Goal: Task Accomplishment & Management: Use online tool/utility

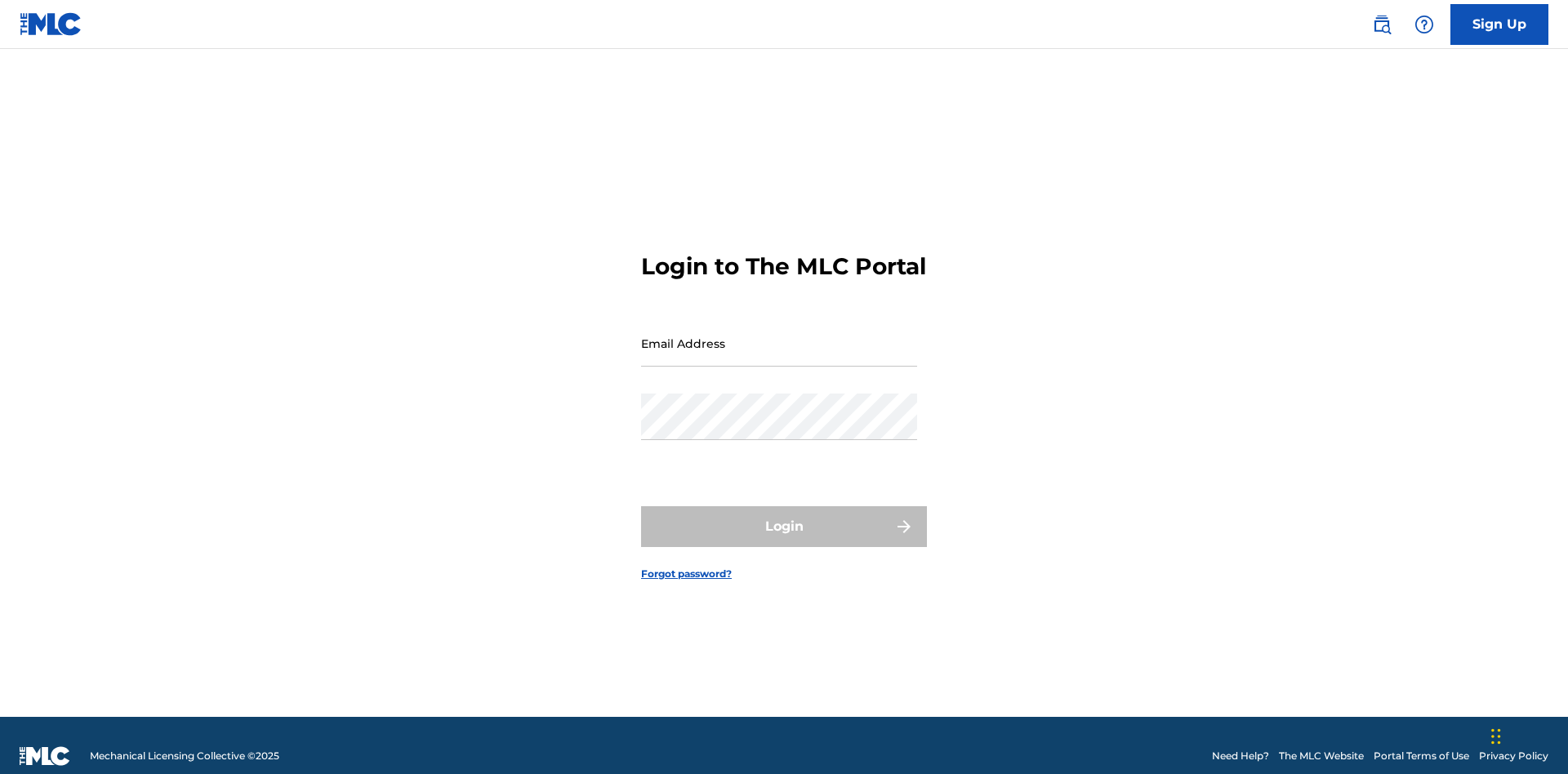
scroll to position [21, 0]
click at [779, 335] on input "Email Address" at bounding box center [779, 343] width 276 height 47
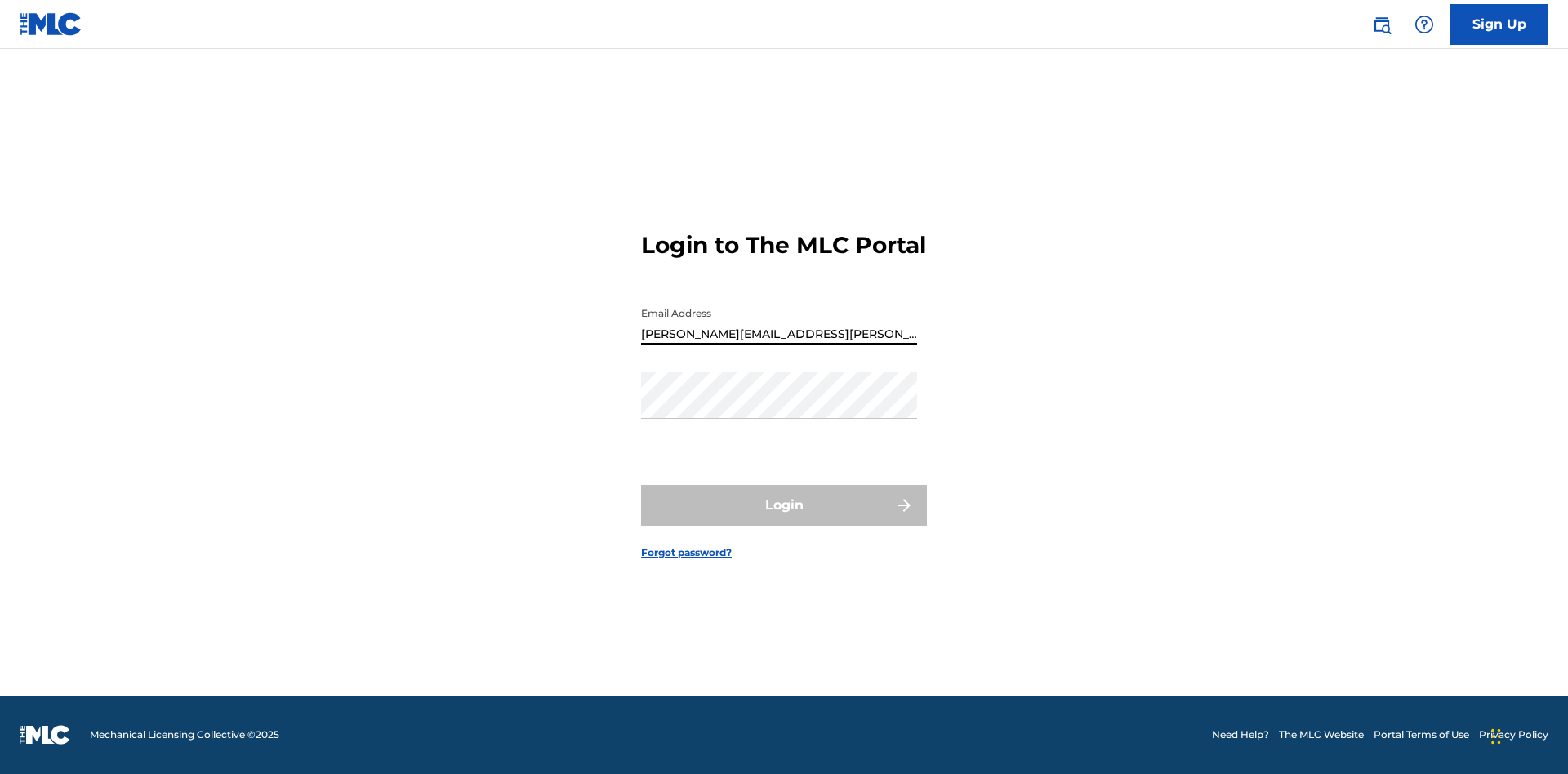
type input "[PERSON_NAME][EMAIL_ADDRESS][PERSON_NAME][DOMAIN_NAME]"
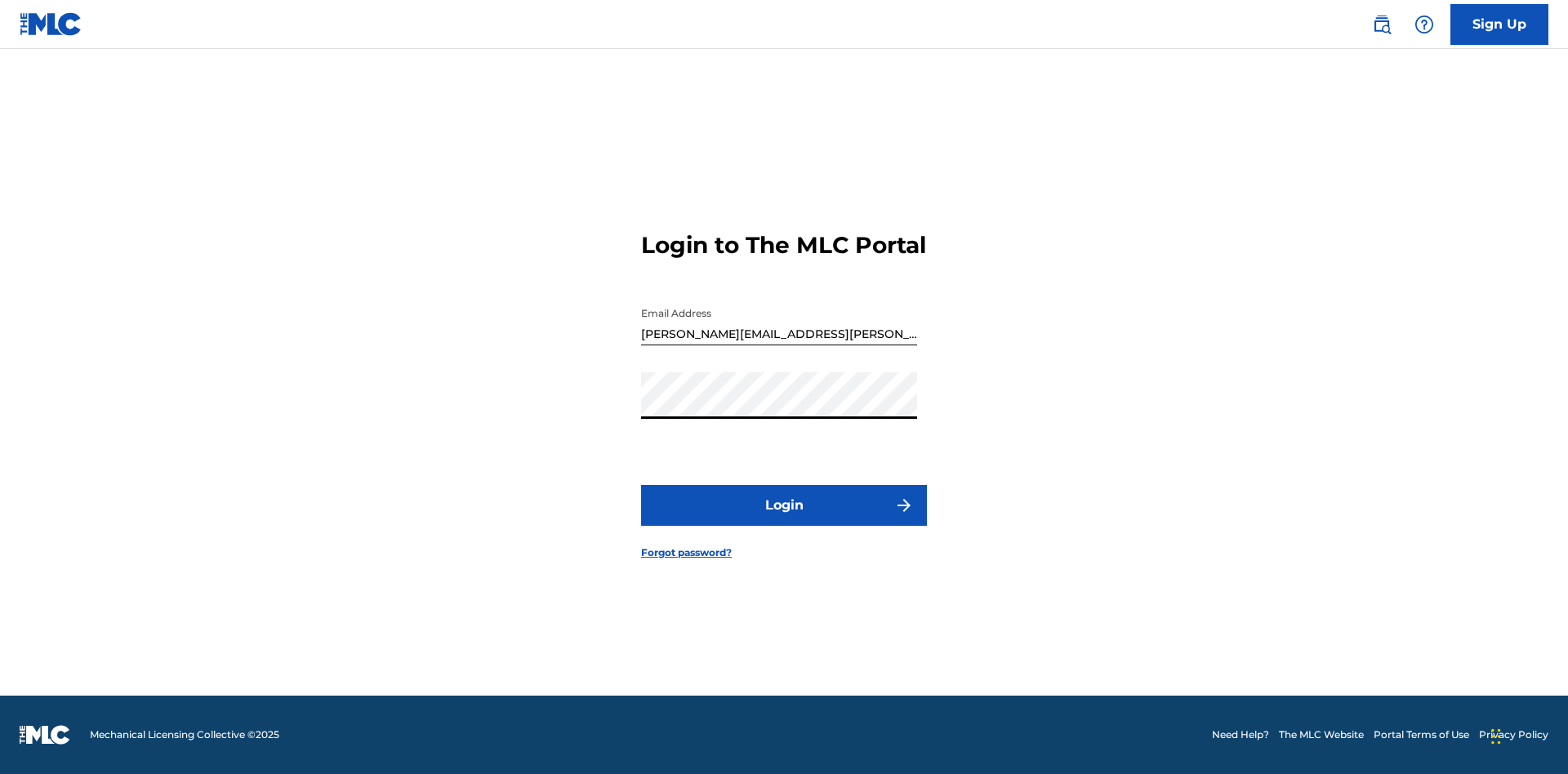
click at [784, 519] on button "Login" at bounding box center [784, 505] width 286 height 41
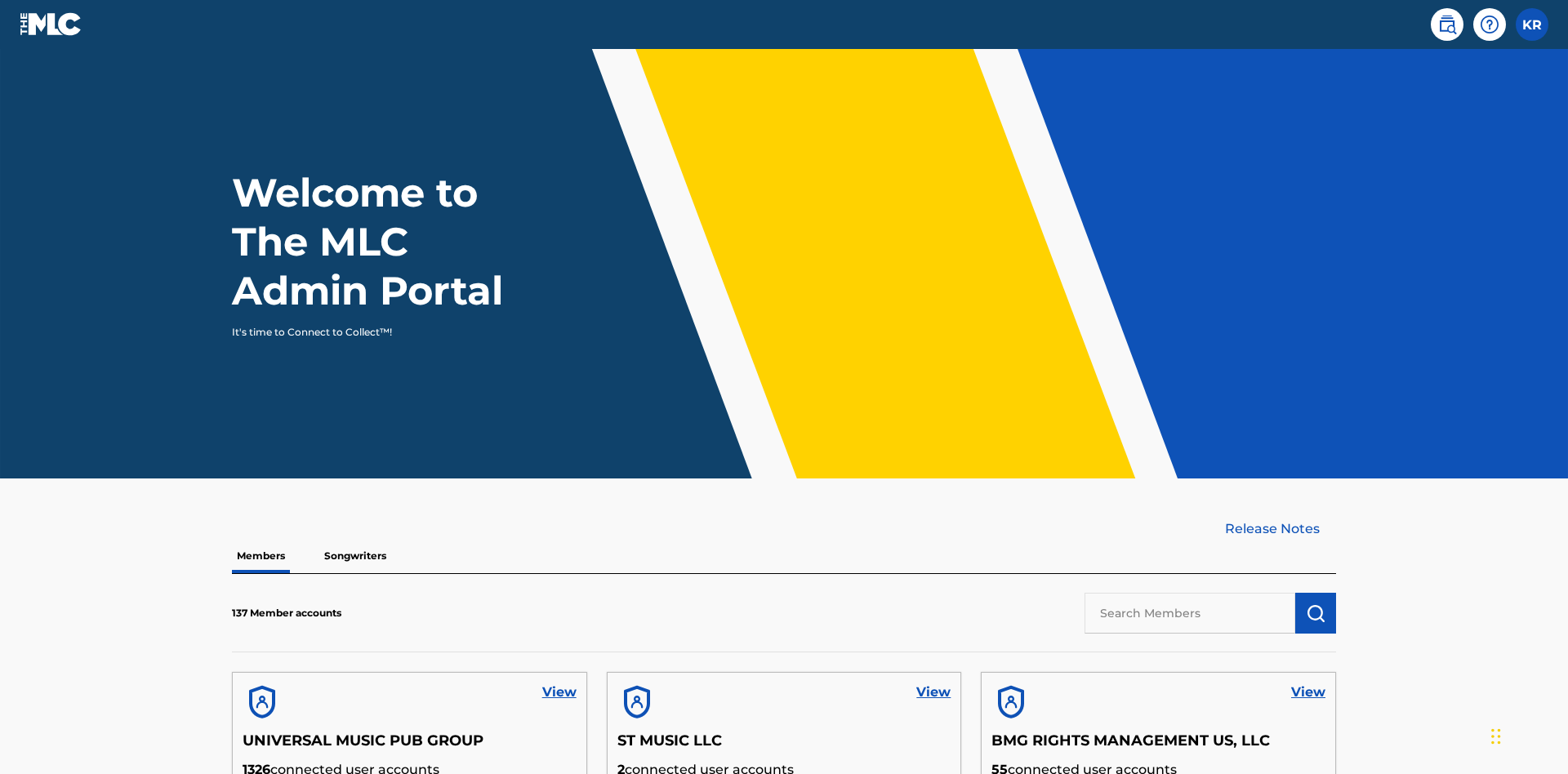
click at [1190, 592] on input "text" at bounding box center [1189, 612] width 211 height 41
click at [1316, 603] on img "submit" at bounding box center [1316, 612] width 20 height 20
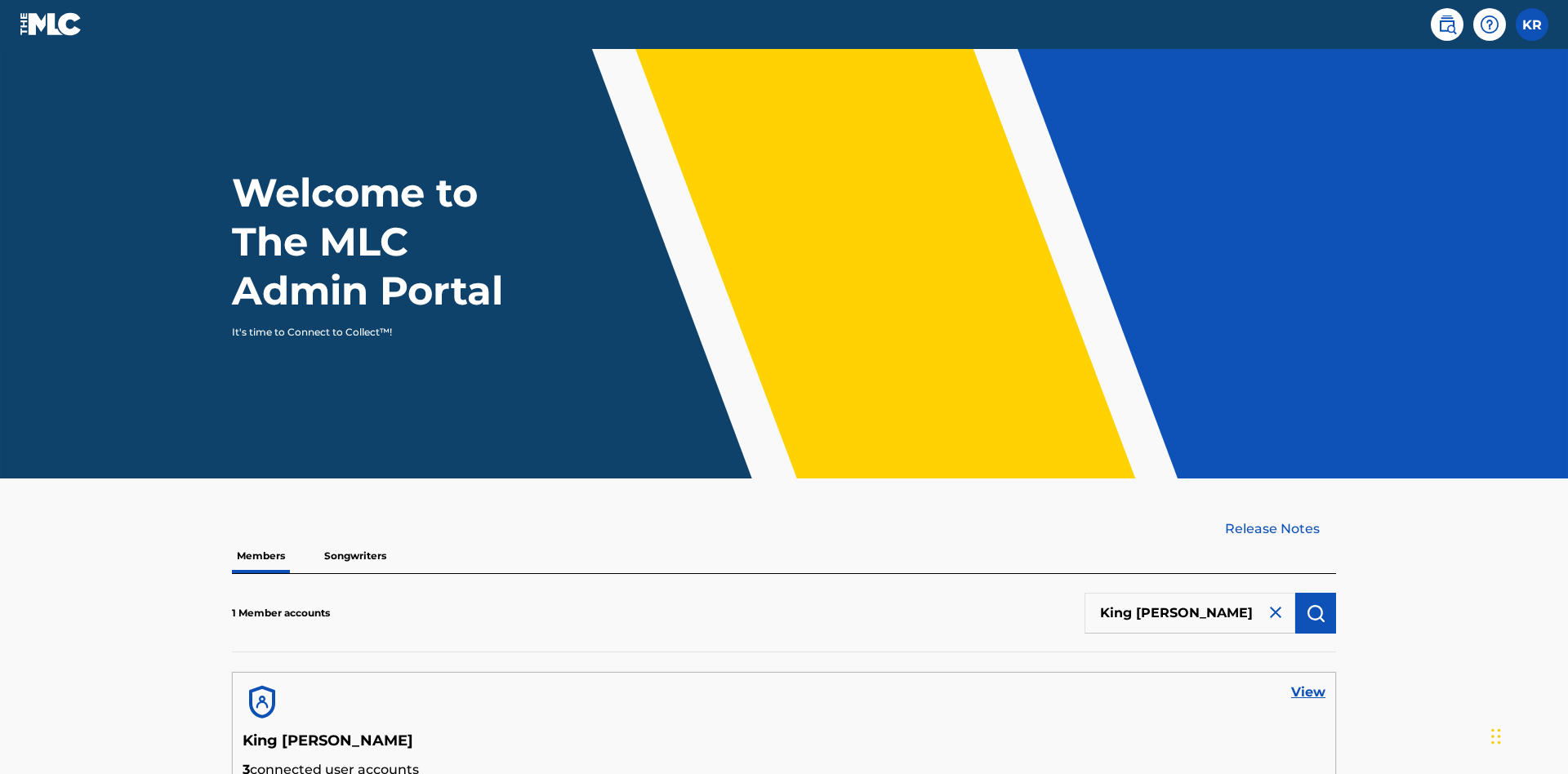
click at [1308, 683] on link "View" at bounding box center [1308, 692] width 34 height 20
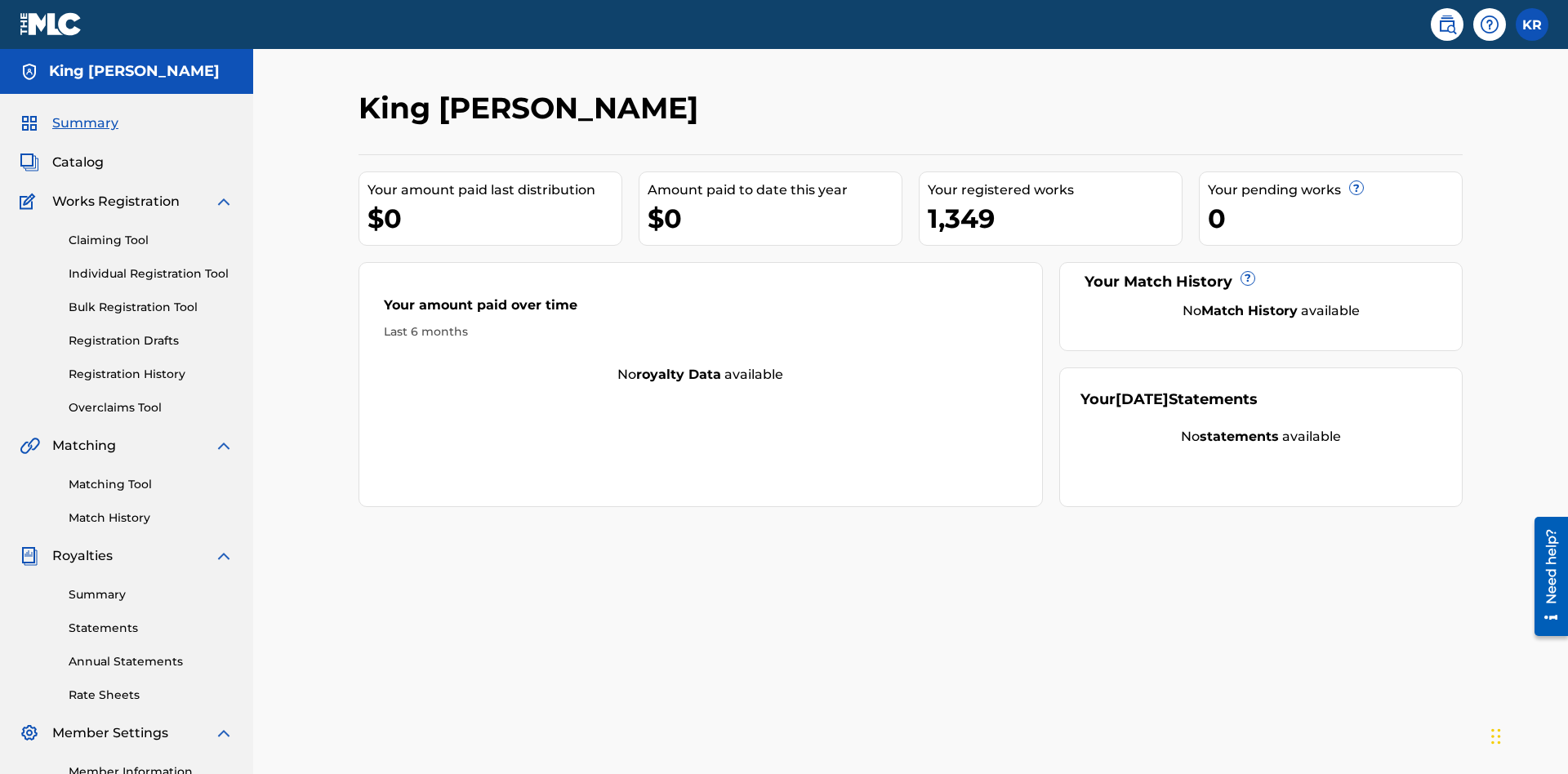
click at [151, 231] on link "Claiming Tool" at bounding box center [151, 240] width 165 height 17
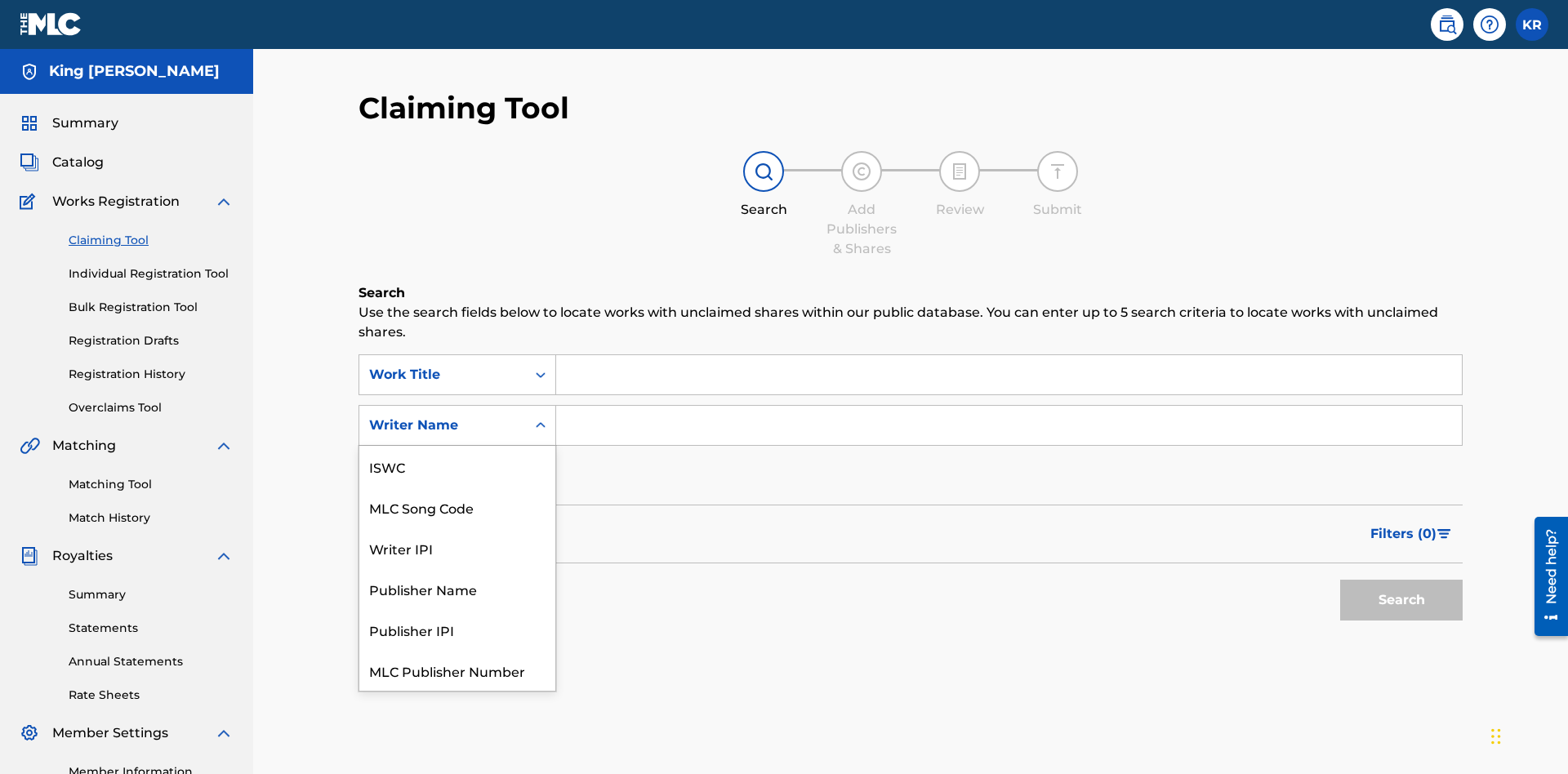
click at [457, 486] on div "MLC Song Code" at bounding box center [457, 506] width 196 height 41
click at [1009, 355] on input "Search Form" at bounding box center [1009, 374] width 906 height 39
type input "NON-OWNED WORK TO CLAIM"
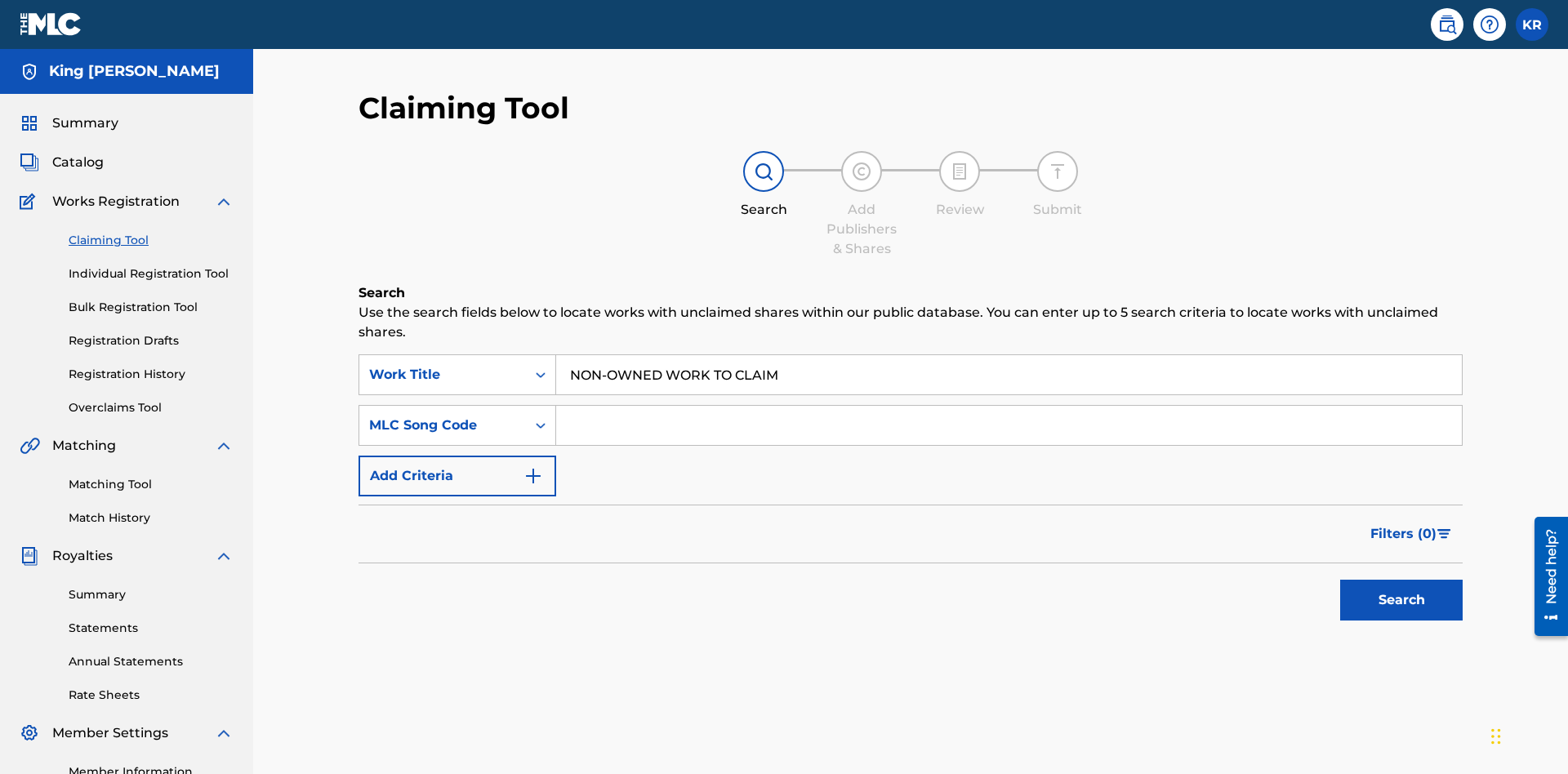
click at [1009, 406] on input "Search Form" at bounding box center [1009, 425] width 906 height 39
click at [1401, 580] on button "Search" at bounding box center [1401, 600] width 123 height 41
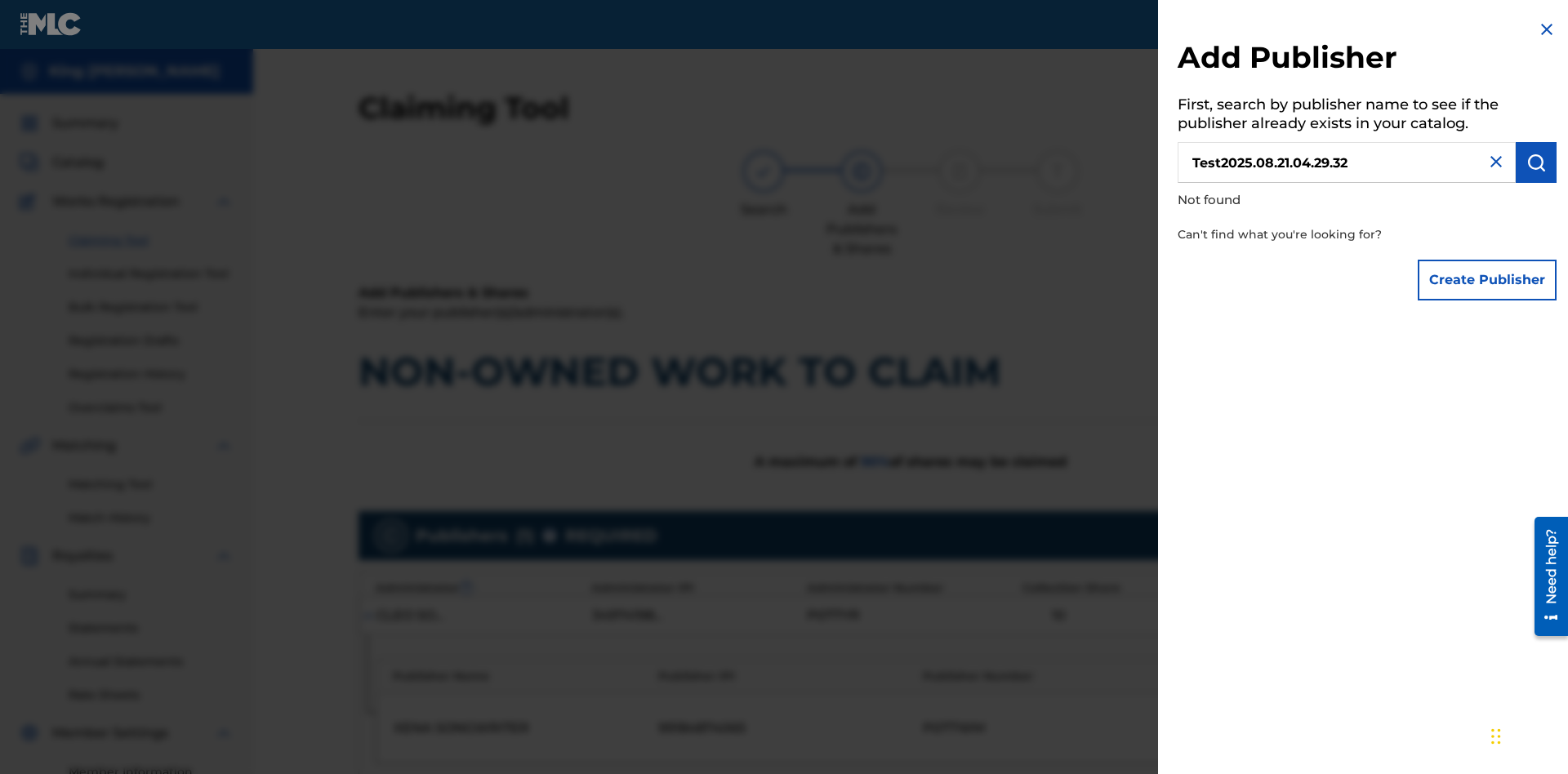
click at [1488, 279] on button "Create Publisher" at bounding box center [1487, 280] width 139 height 41
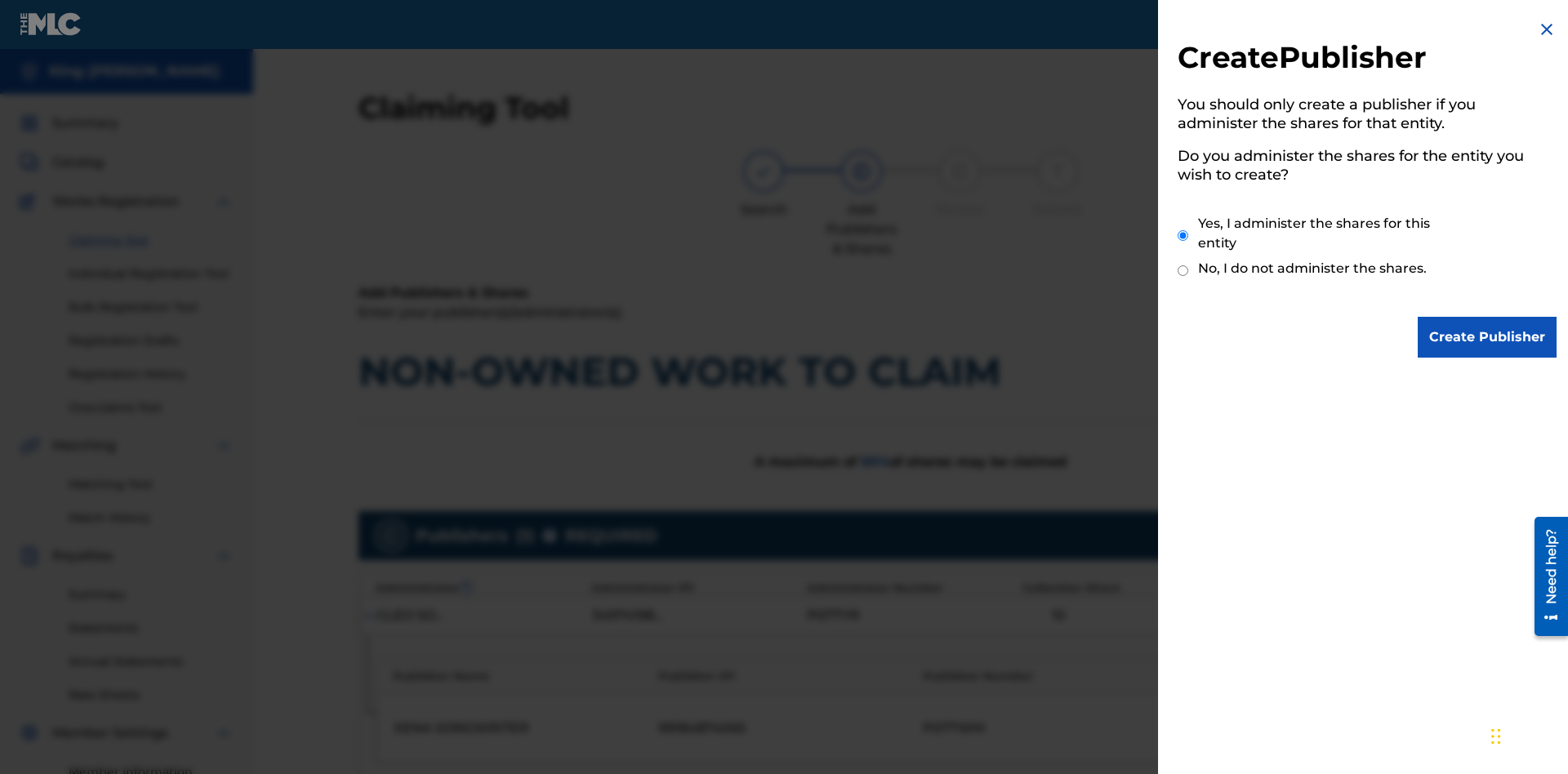
click at [1183, 235] on input "Yes, I administer the shares for this entity" at bounding box center [1182, 235] width 10 height 35
click at [1488, 337] on input "Create Publisher" at bounding box center [1487, 337] width 139 height 41
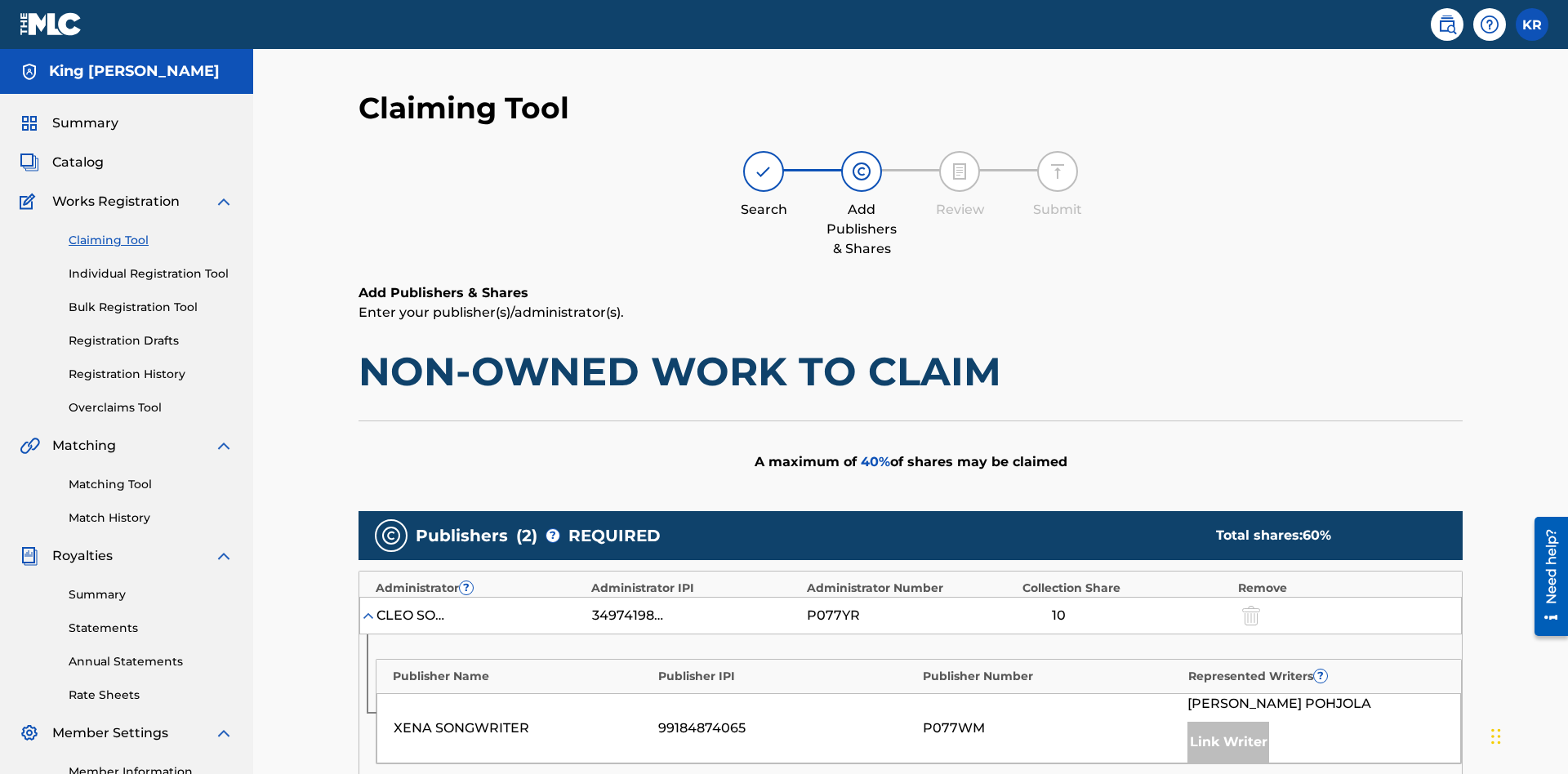
type input "50"
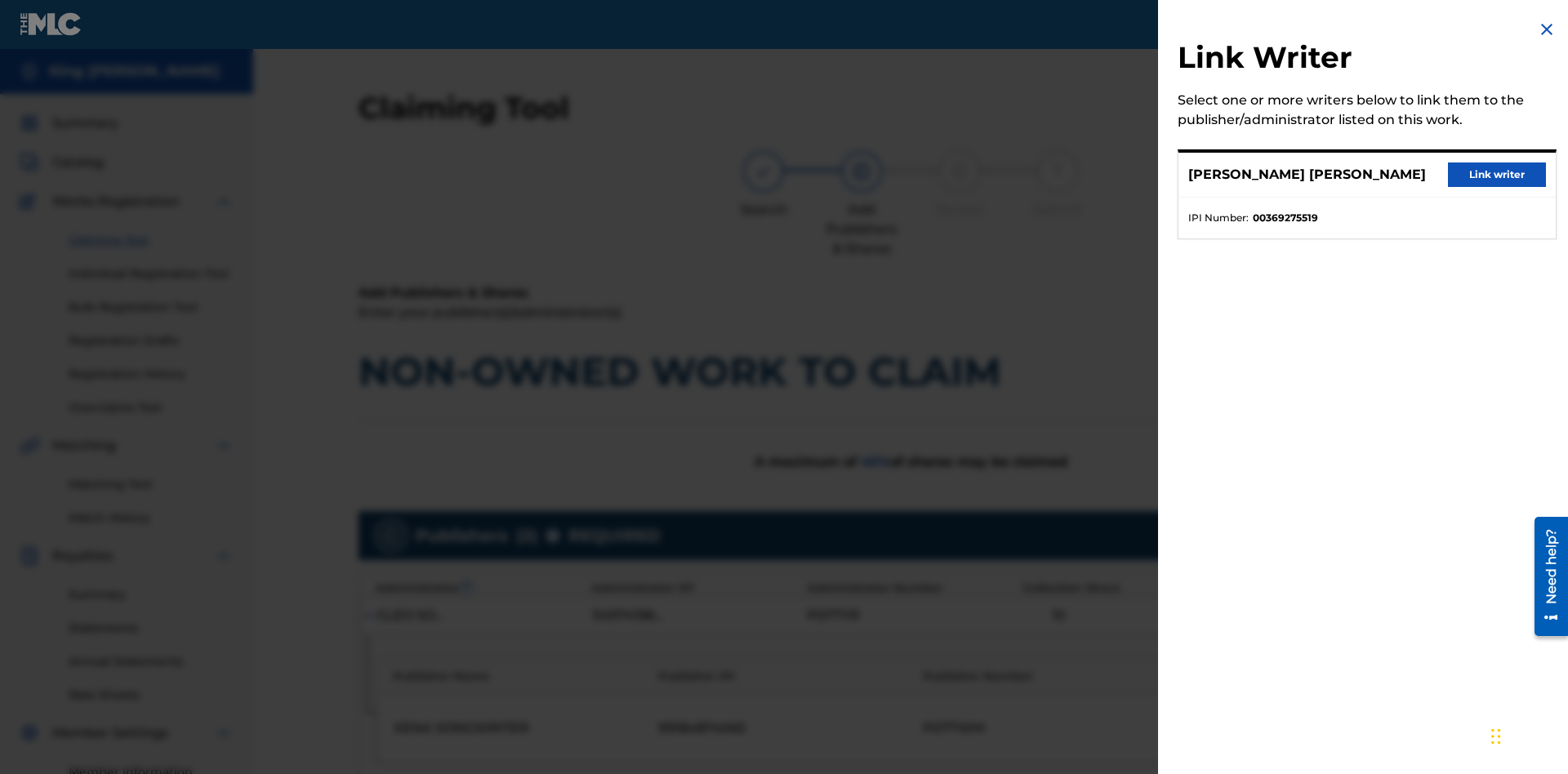
click at [1497, 174] on button "Link writer" at bounding box center [1497, 175] width 98 height 25
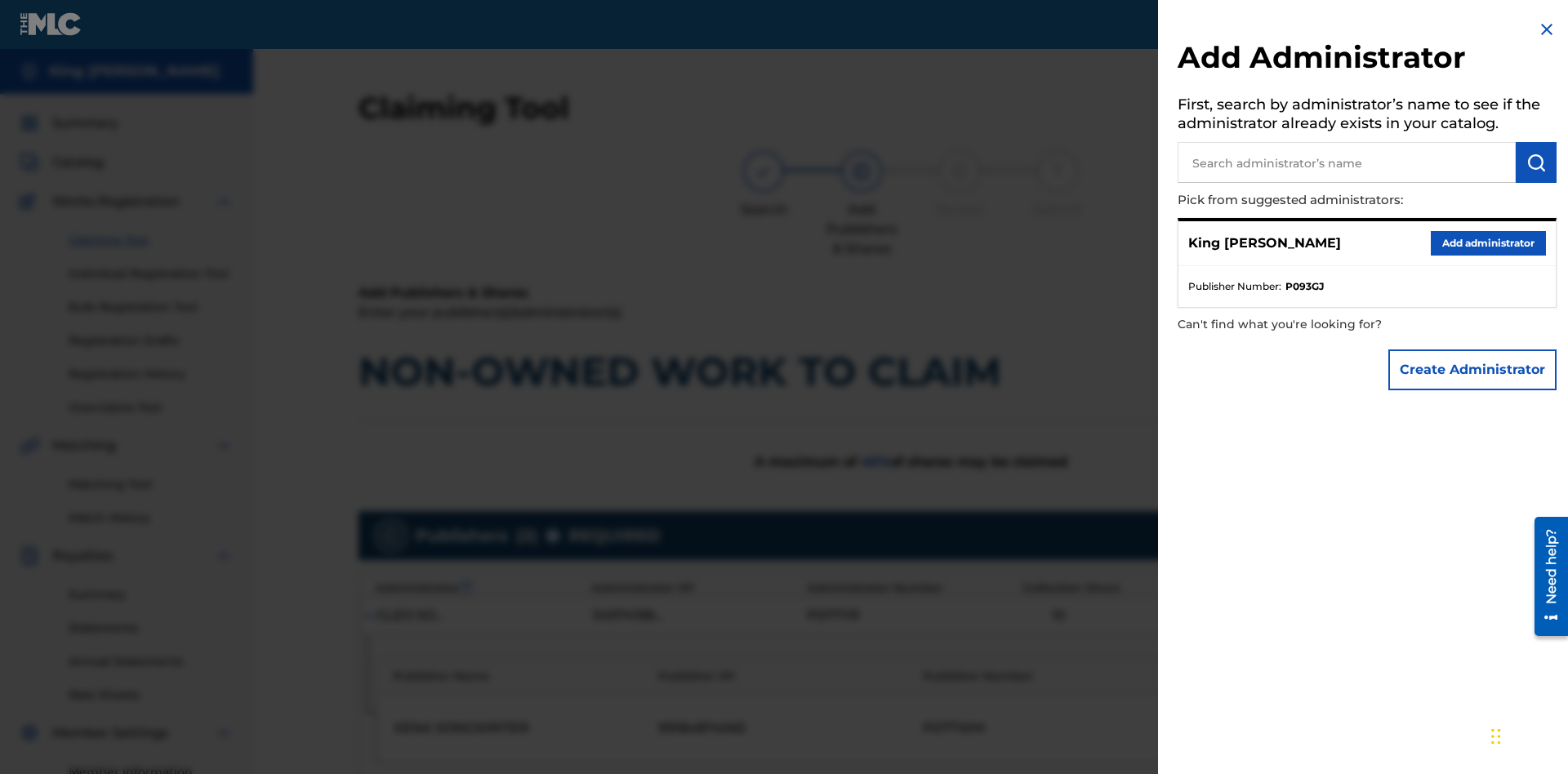
click at [1346, 163] on input "text" at bounding box center [1346, 162] width 338 height 41
type input "Test2025.08.21.04.29.55"
click at [1536, 163] on img "submit" at bounding box center [1536, 162] width 20 height 20
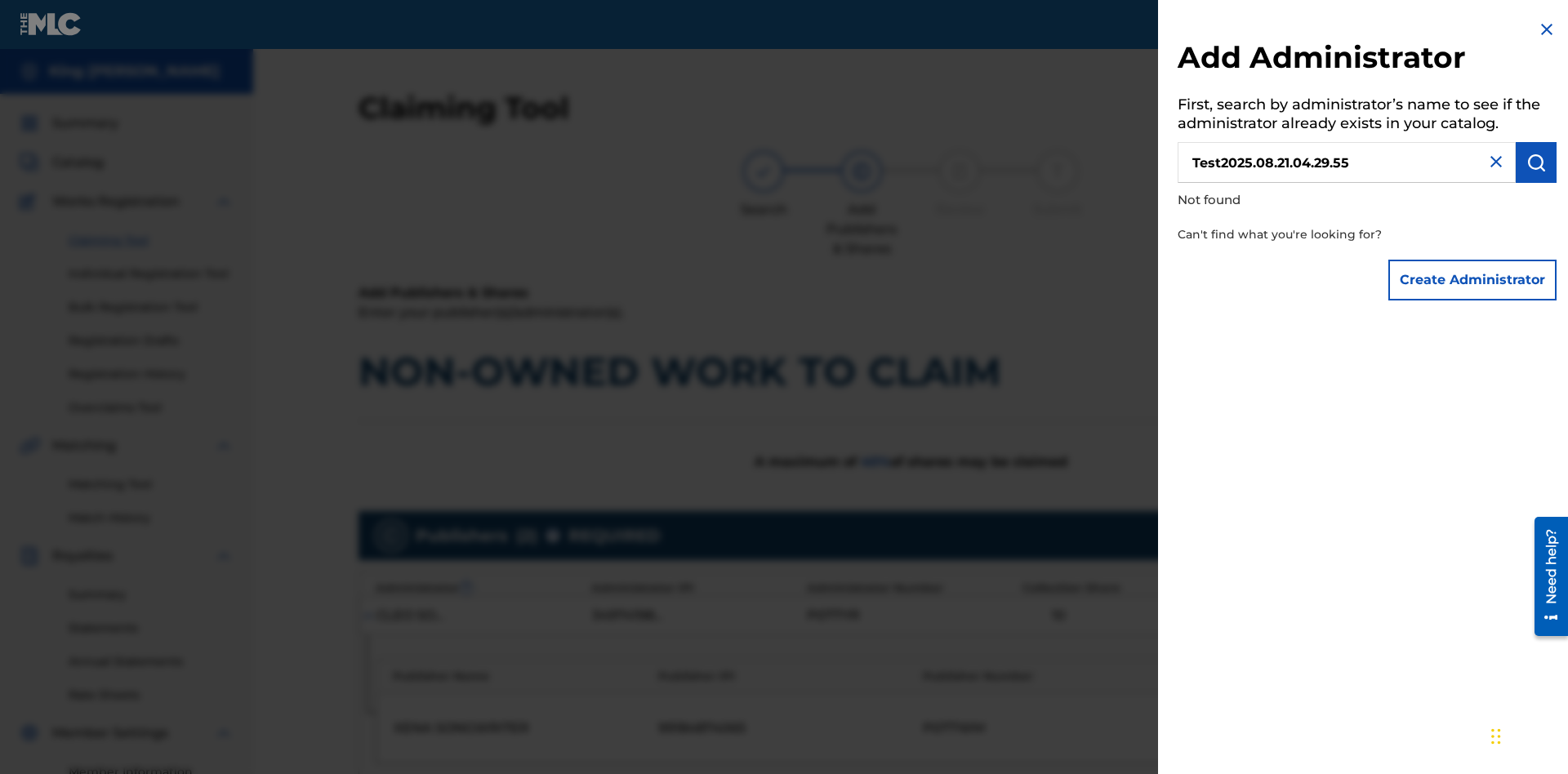
click at [1473, 279] on button "Create Administrator" at bounding box center [1472, 280] width 169 height 41
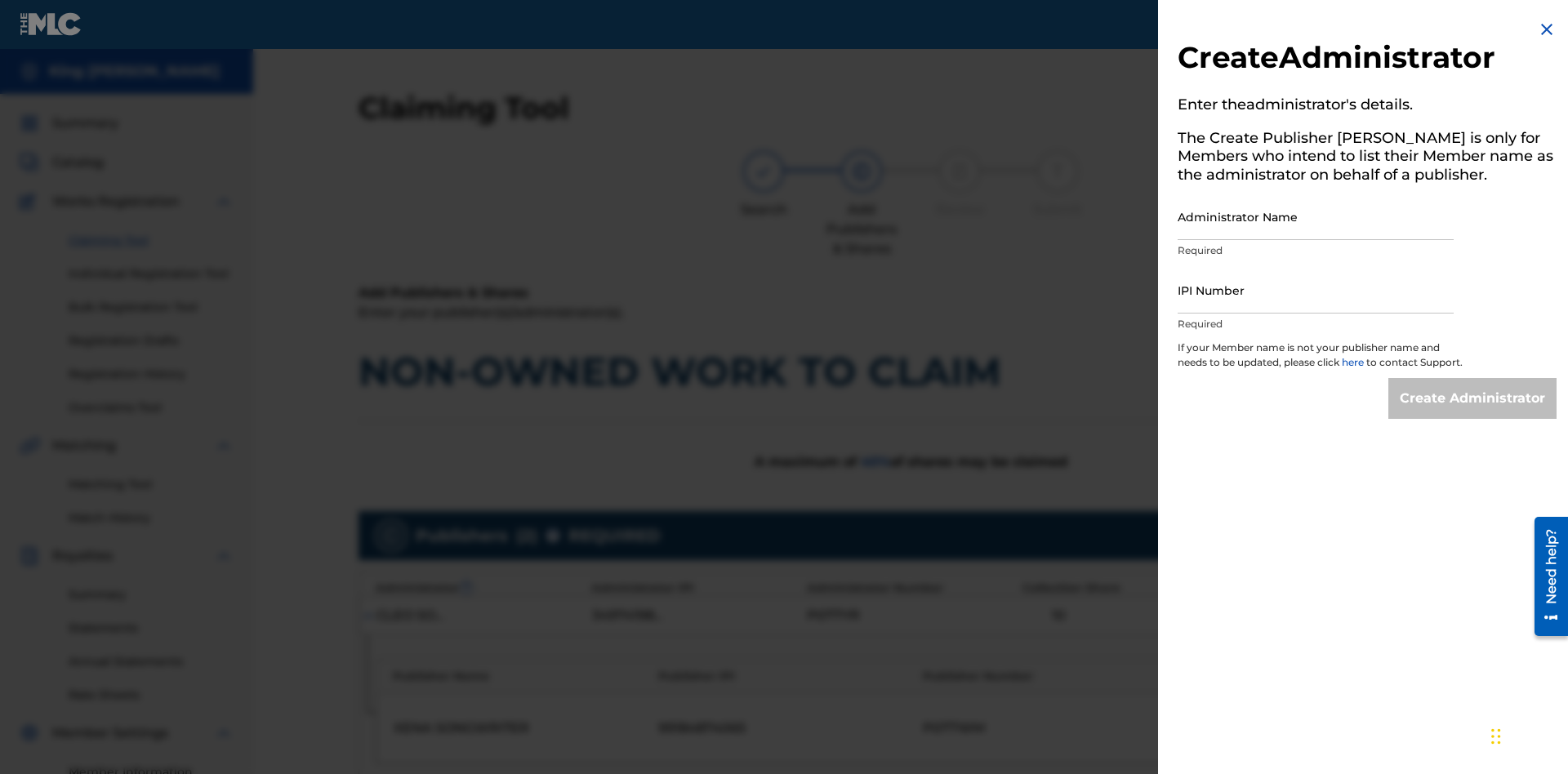
click at [1316, 216] on input "Administrator Name" at bounding box center [1316, 216] width 276 height 47
click at [1316, 289] on input "IPI Number" at bounding box center [1316, 289] width 276 height 47
click at [1473, 413] on input "Create Administrator" at bounding box center [1472, 398] width 169 height 41
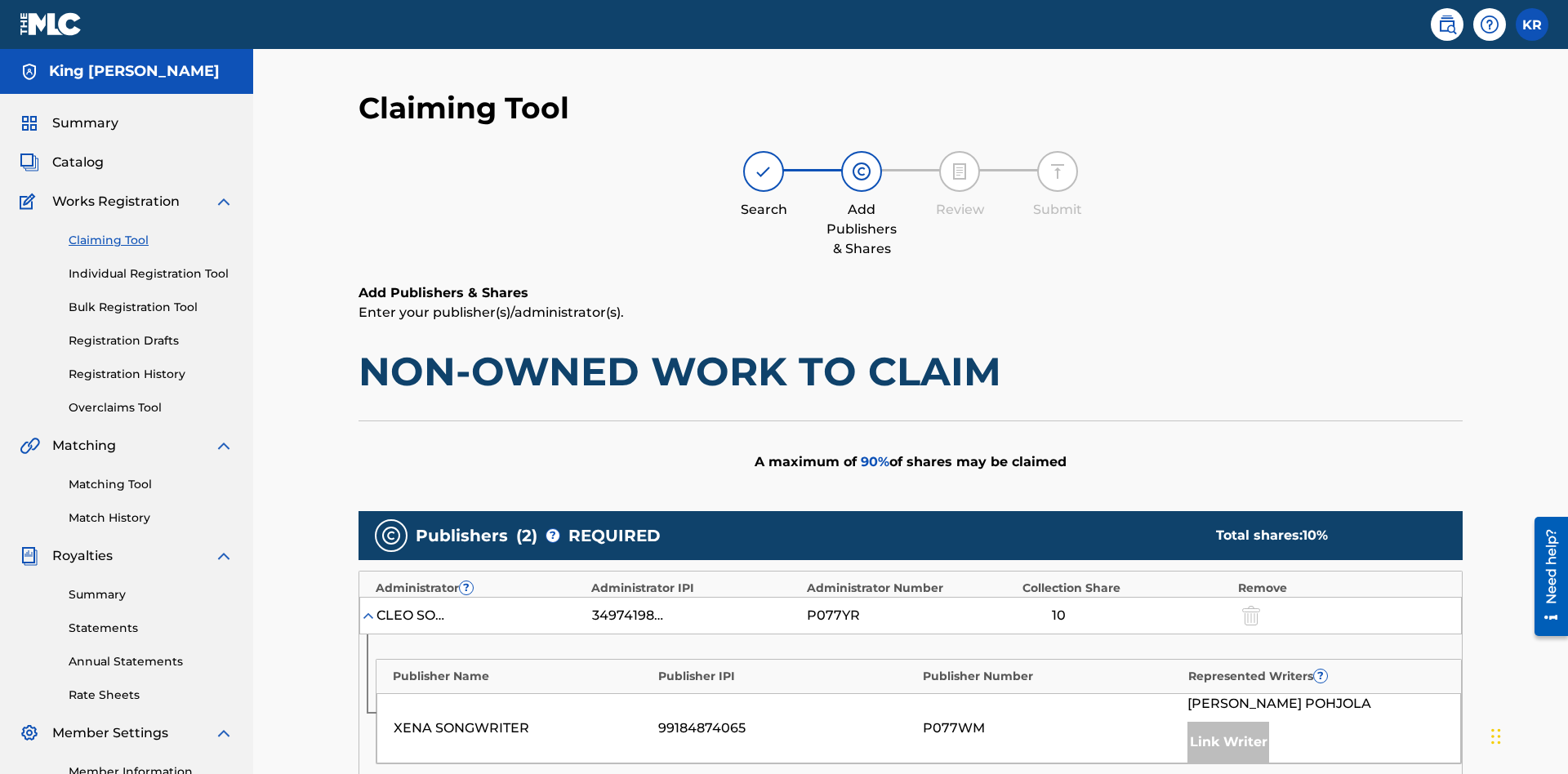
type input "50"
